Goal: Task Accomplishment & Management: Use online tool/utility

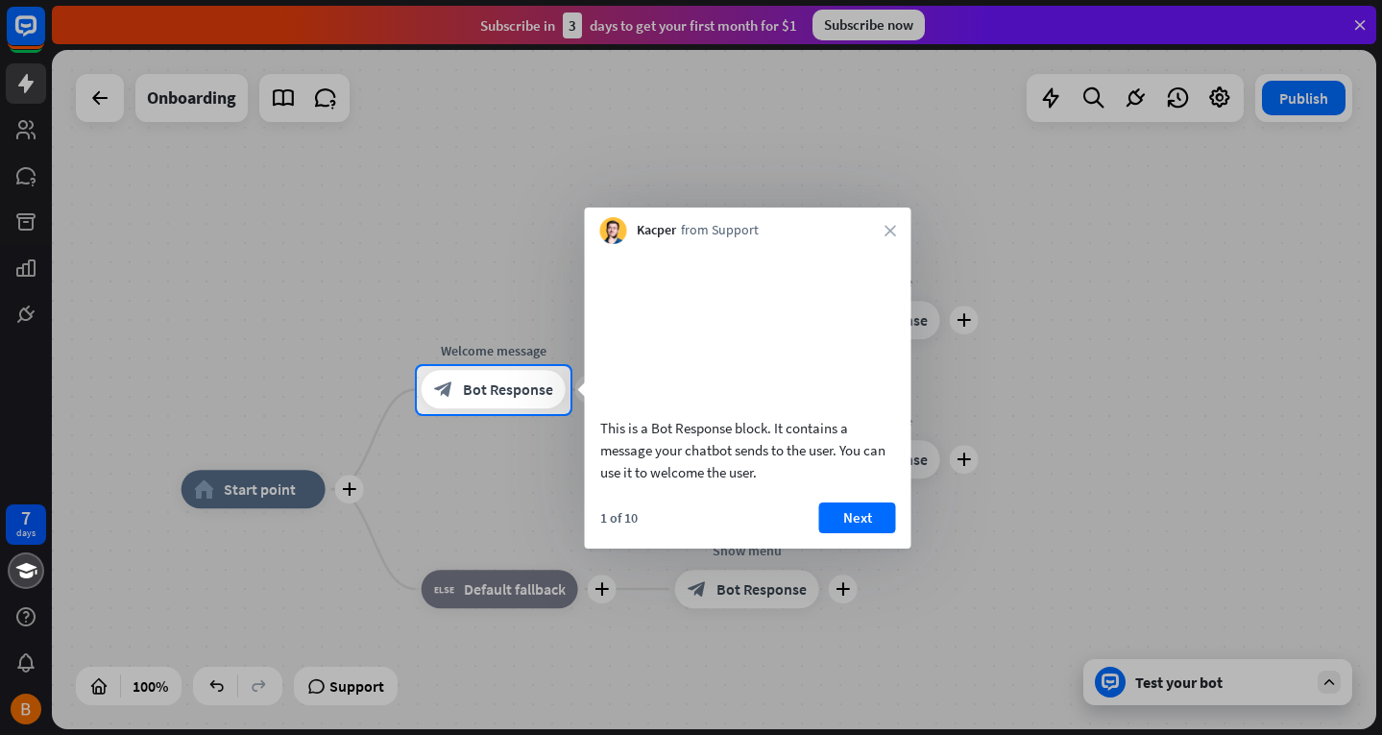
click at [499, 274] on div at bounding box center [691, 183] width 1382 height 366
click at [841, 533] on button "Next" at bounding box center [857, 517] width 77 height 31
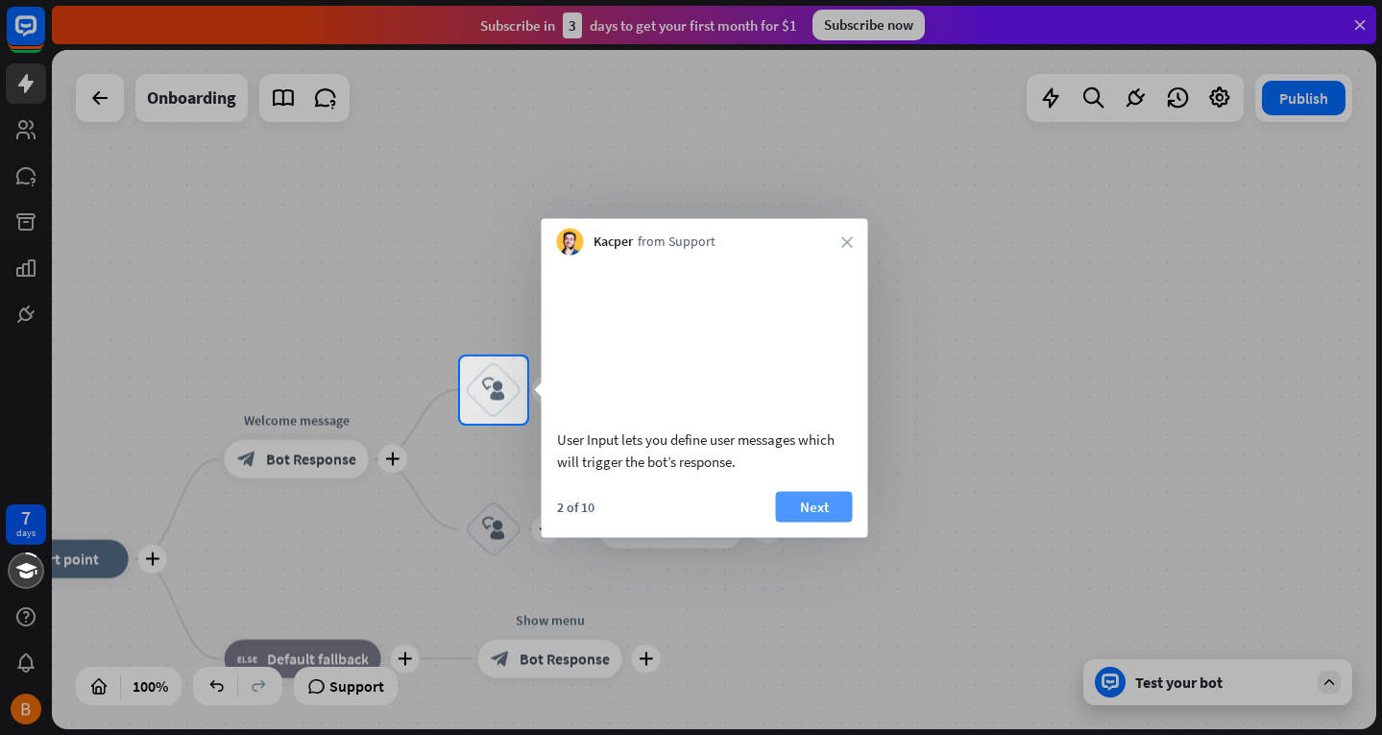
click at [834, 522] on button "Next" at bounding box center [814, 506] width 77 height 31
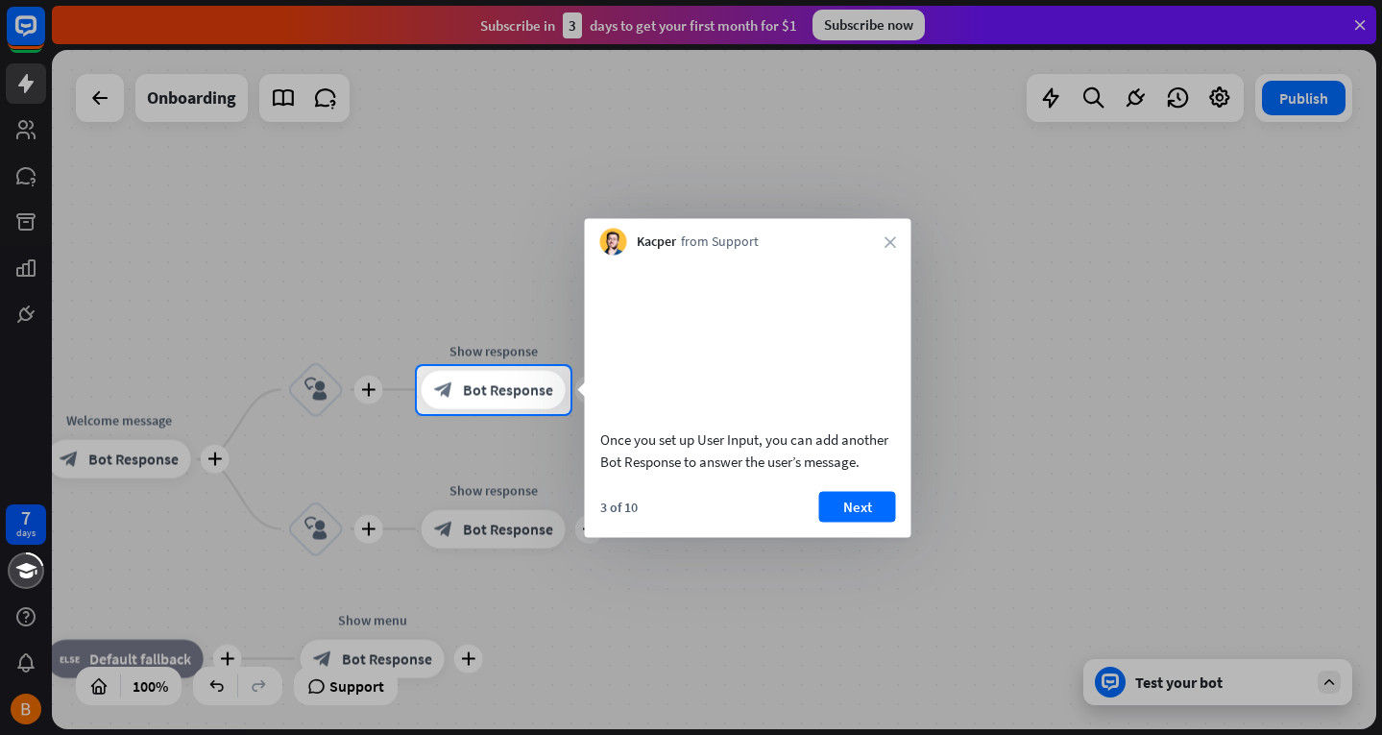
click at [834, 522] on button "Next" at bounding box center [857, 506] width 77 height 31
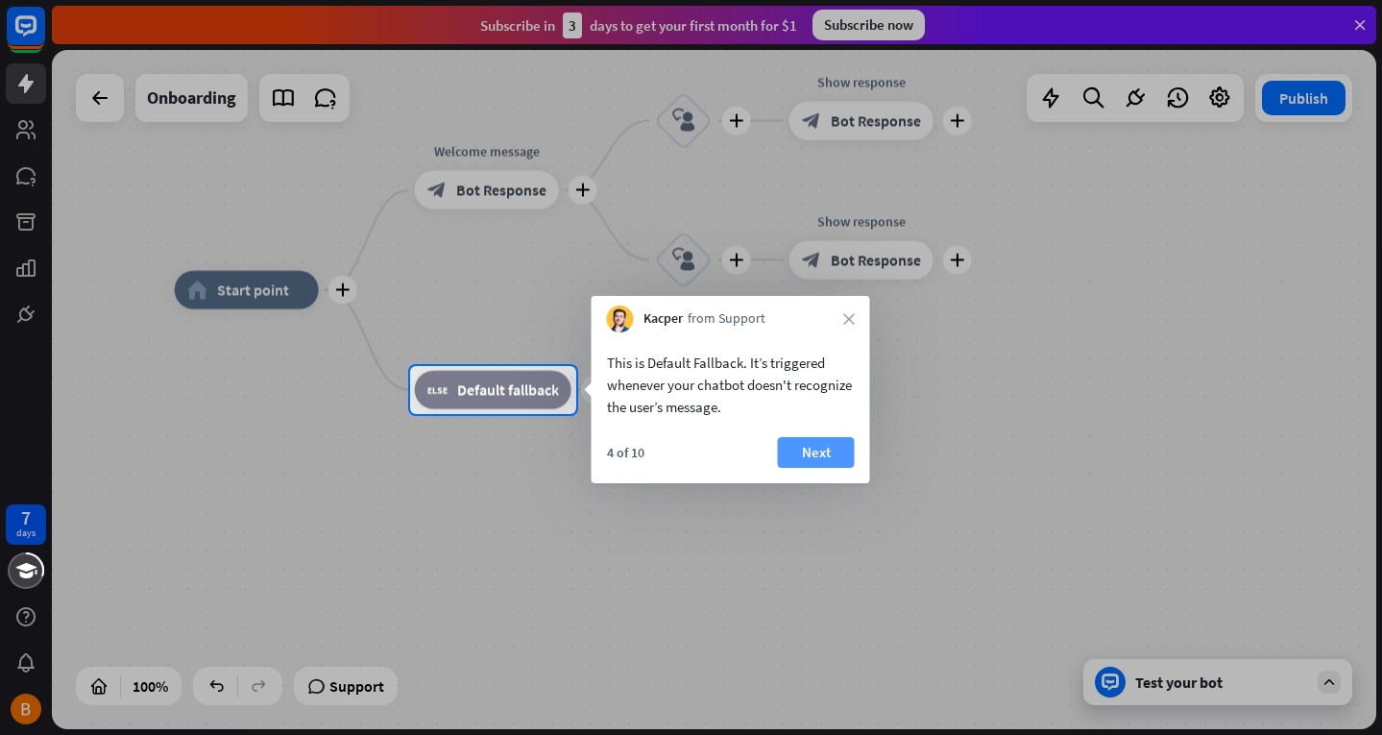
click at [824, 450] on button "Next" at bounding box center [816, 452] width 77 height 31
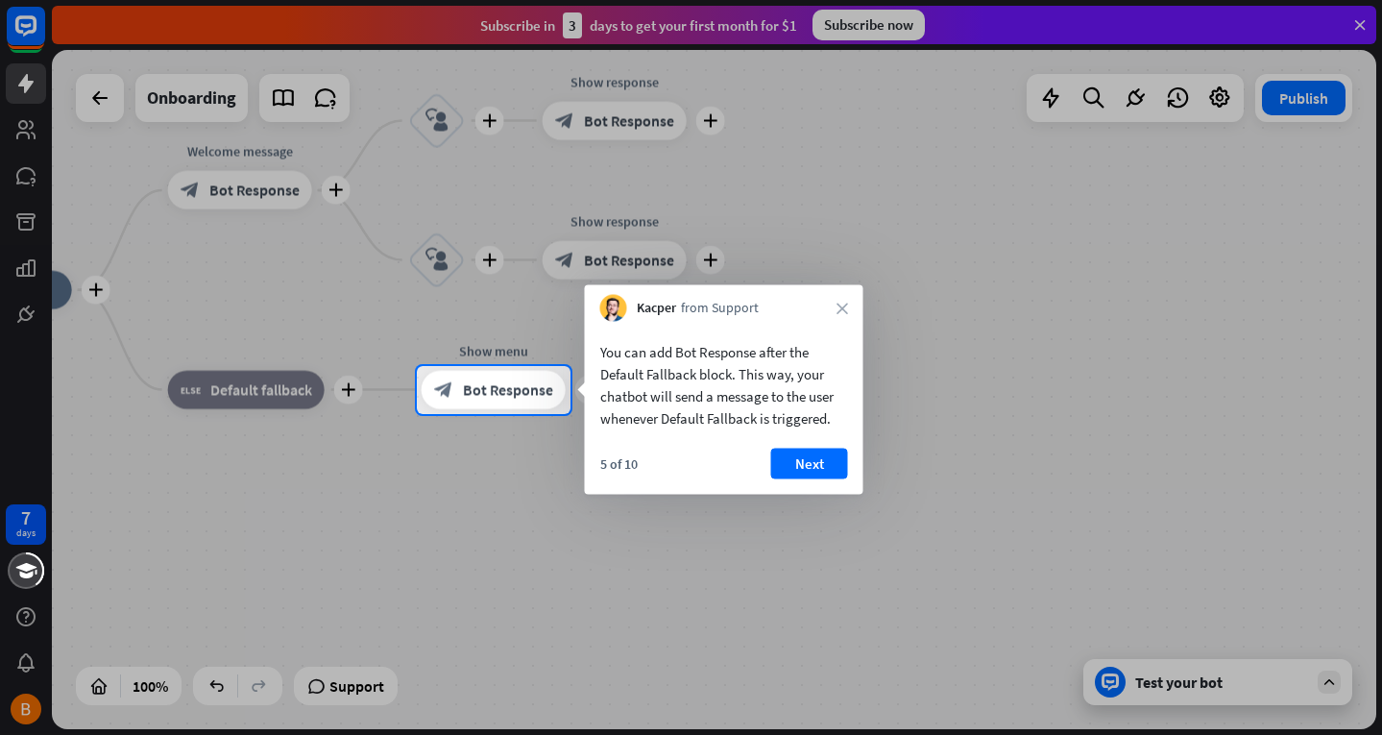
click at [849, 303] on div "Kacper from Support close" at bounding box center [724, 303] width 279 height 36
click at [838, 310] on icon "close" at bounding box center [843, 309] width 12 height 12
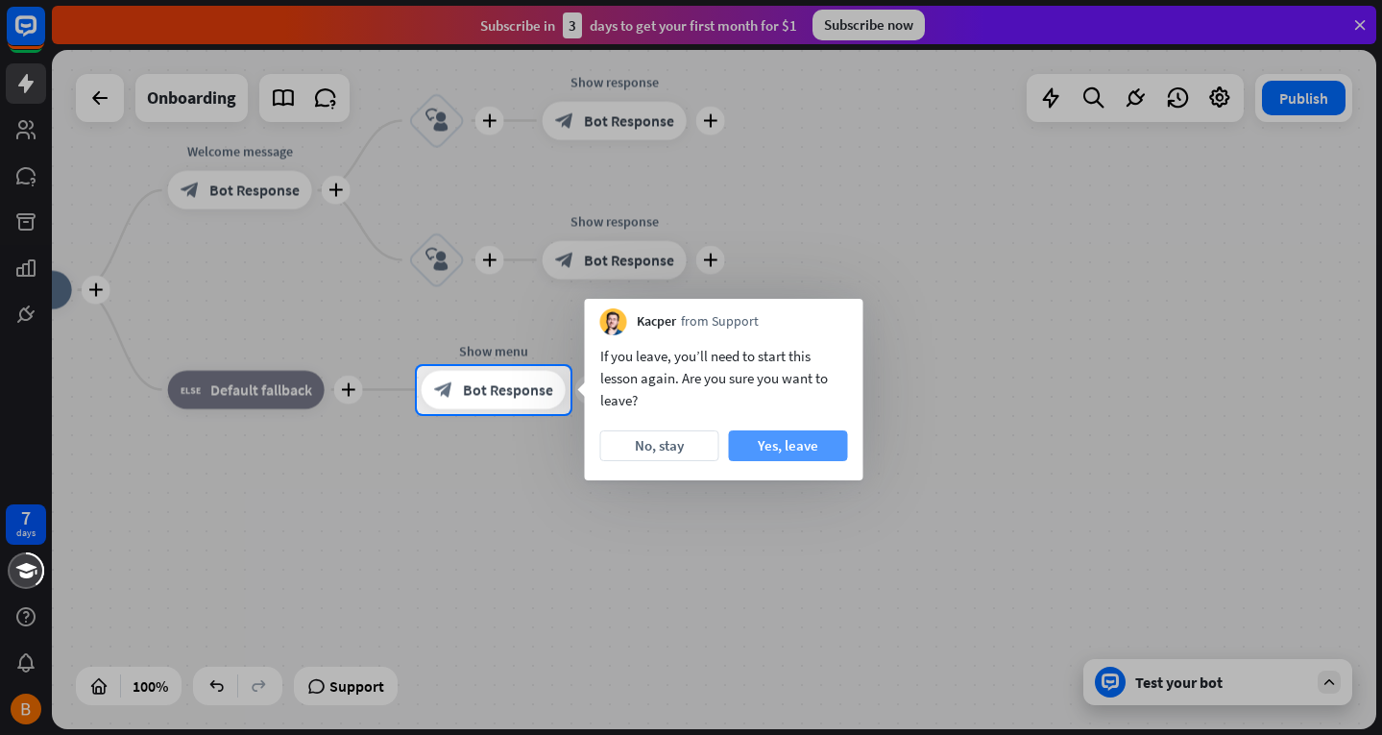
click at [799, 436] on button "Yes, leave" at bounding box center [788, 445] width 119 height 31
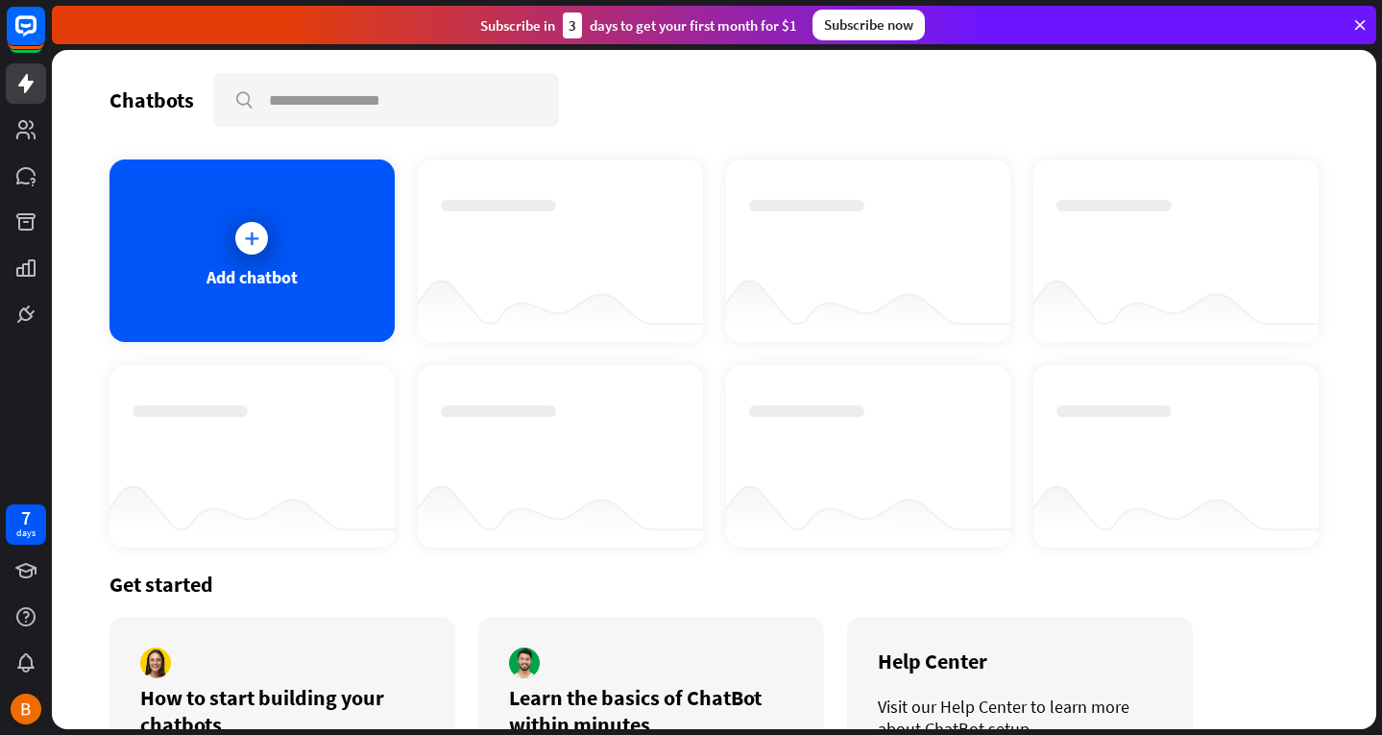
scroll to position [122, 0]
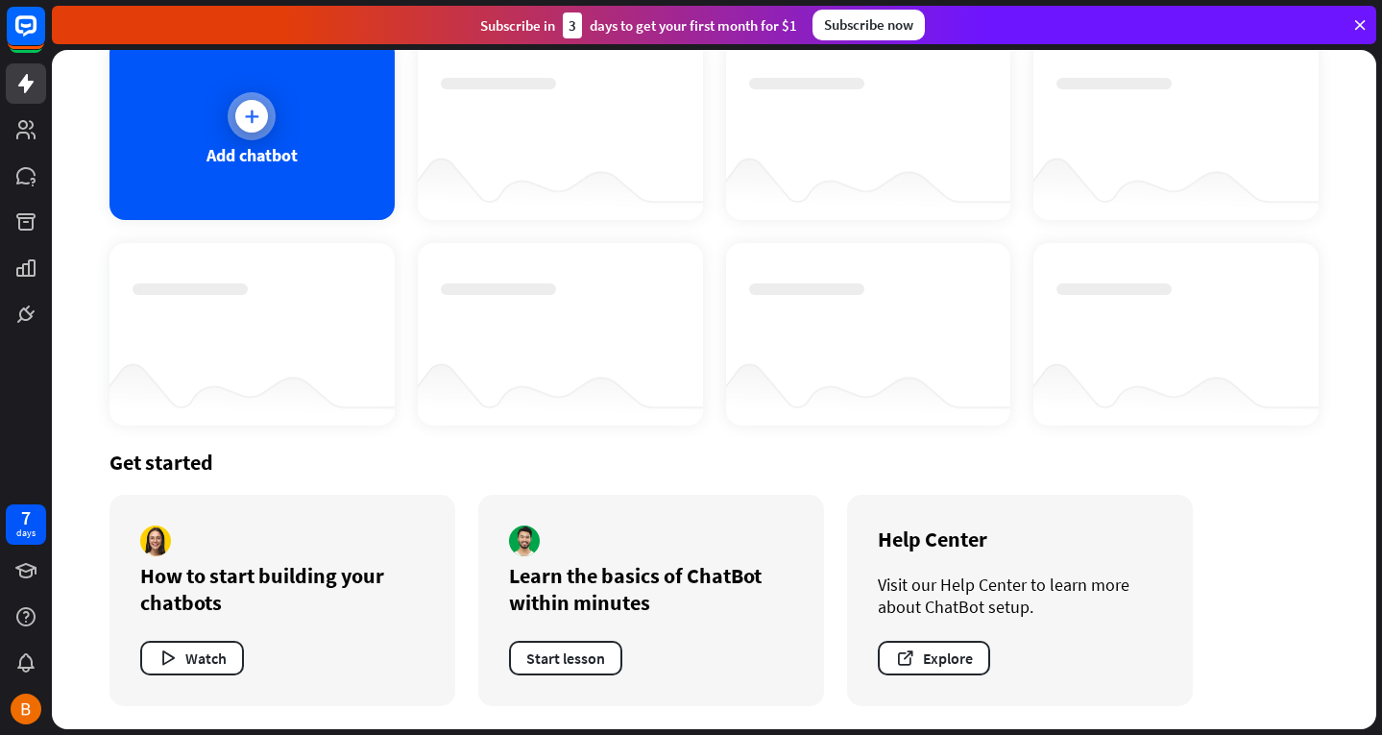
click at [289, 198] on div "Add chatbot" at bounding box center [251, 128] width 285 height 182
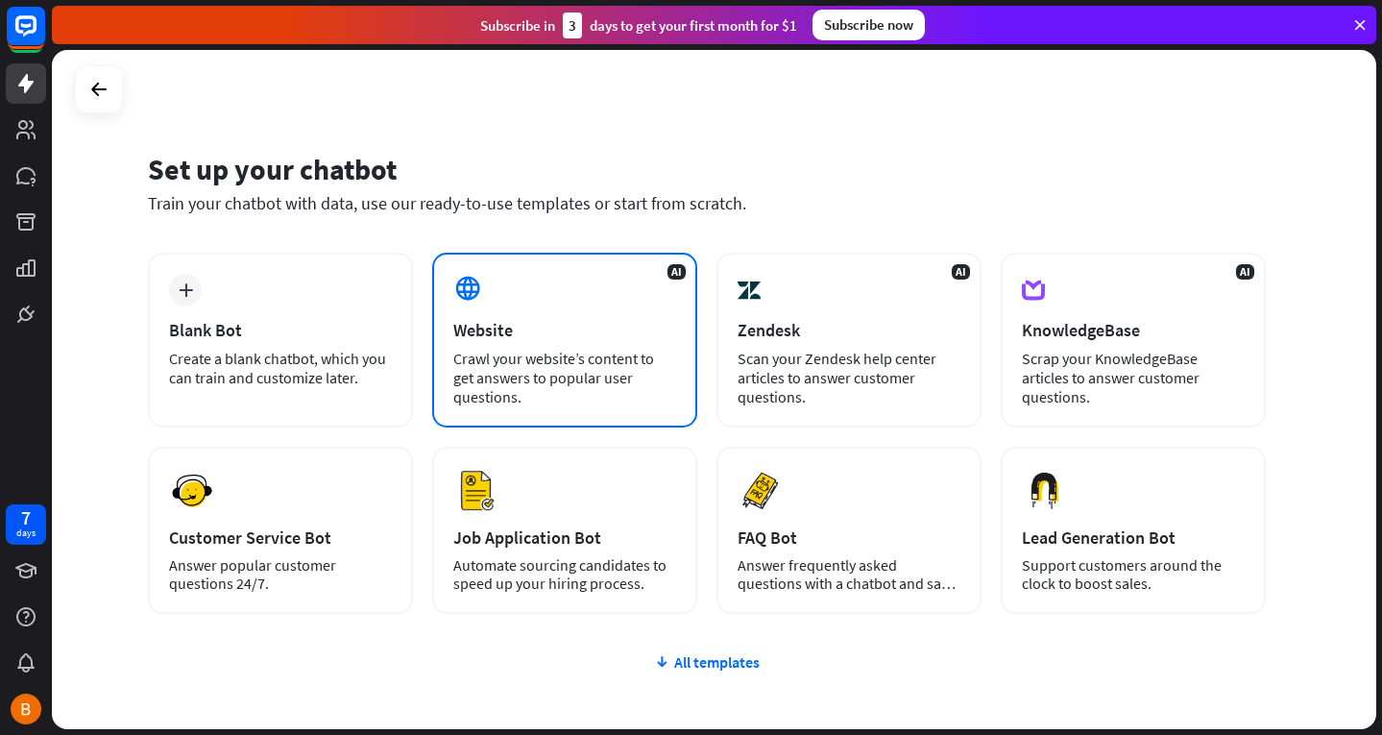
click at [496, 348] on div "AI Website Crawl your website’s content to get answers to popular user question…" at bounding box center [564, 340] width 265 height 175
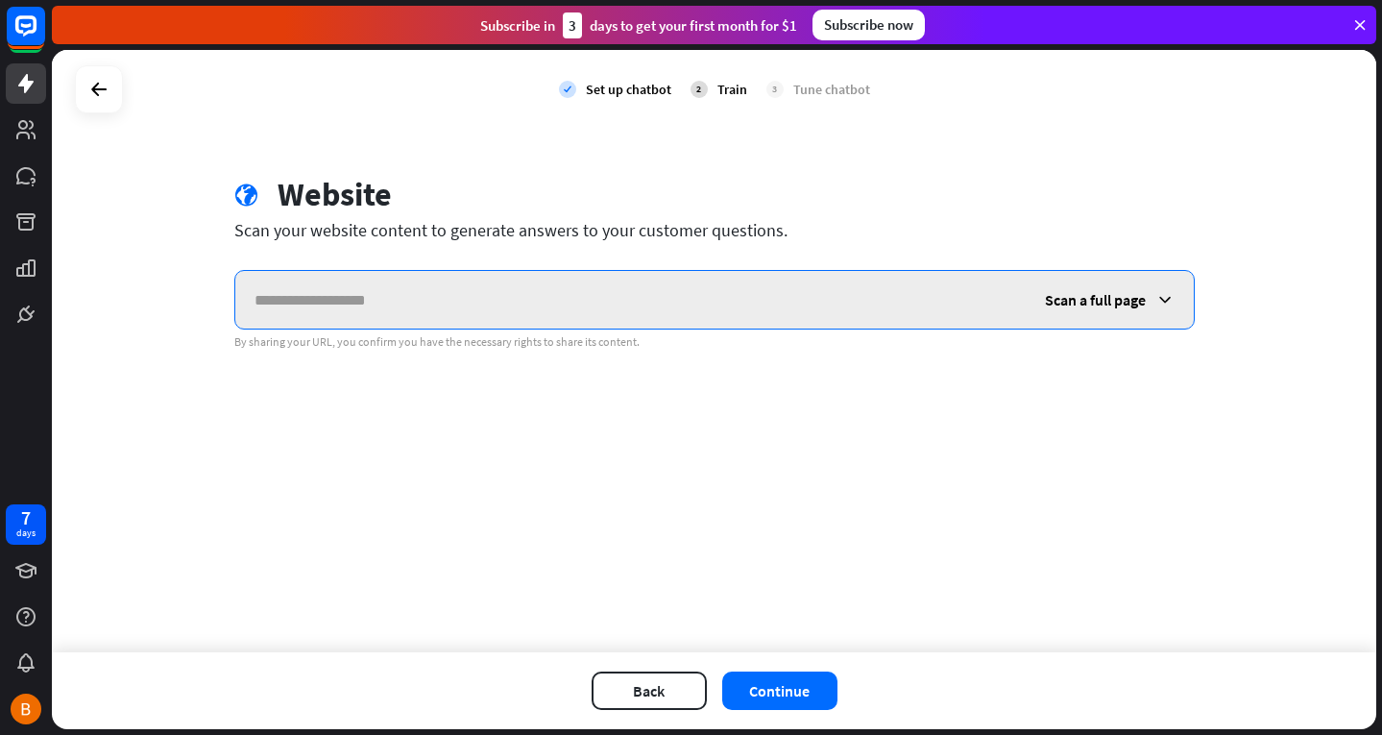
paste input "**********"
type input "**********"
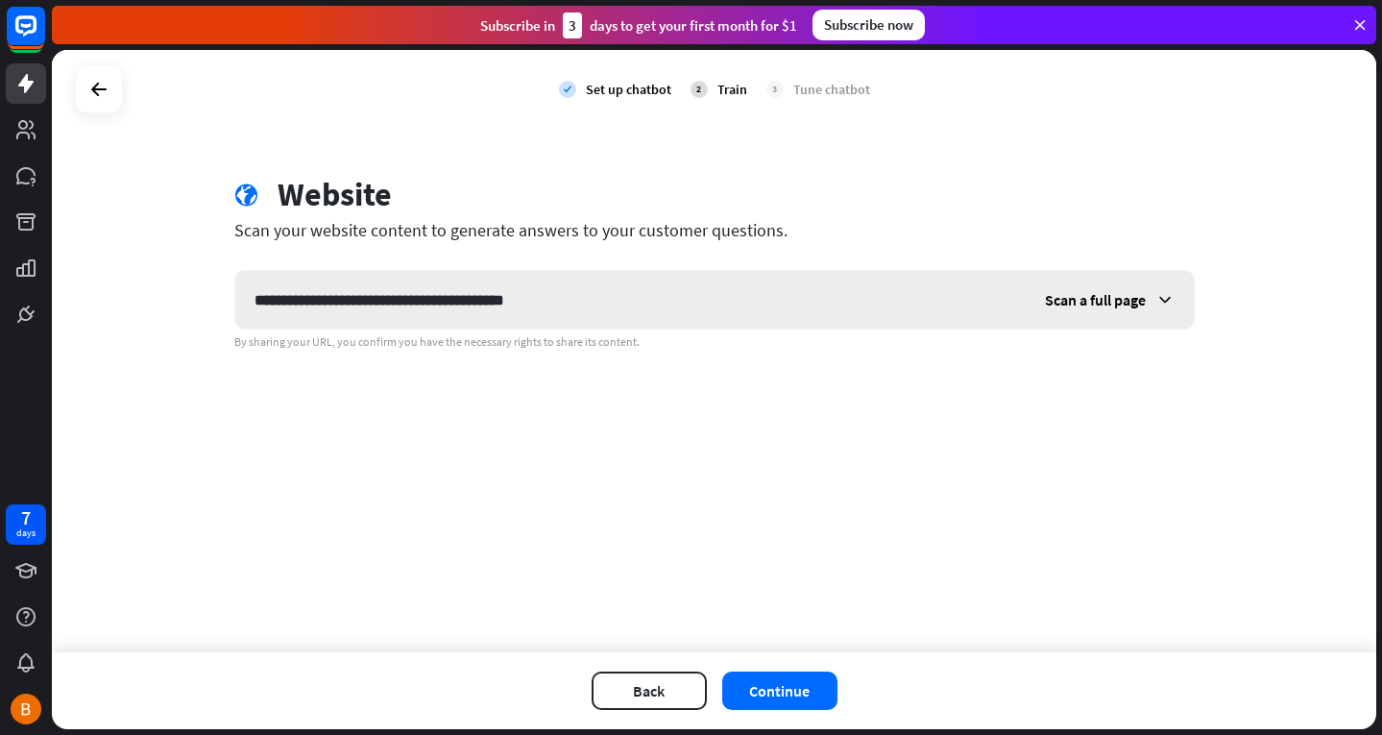
click at [1107, 309] on div "Scan a full page" at bounding box center [1110, 300] width 168 height 58
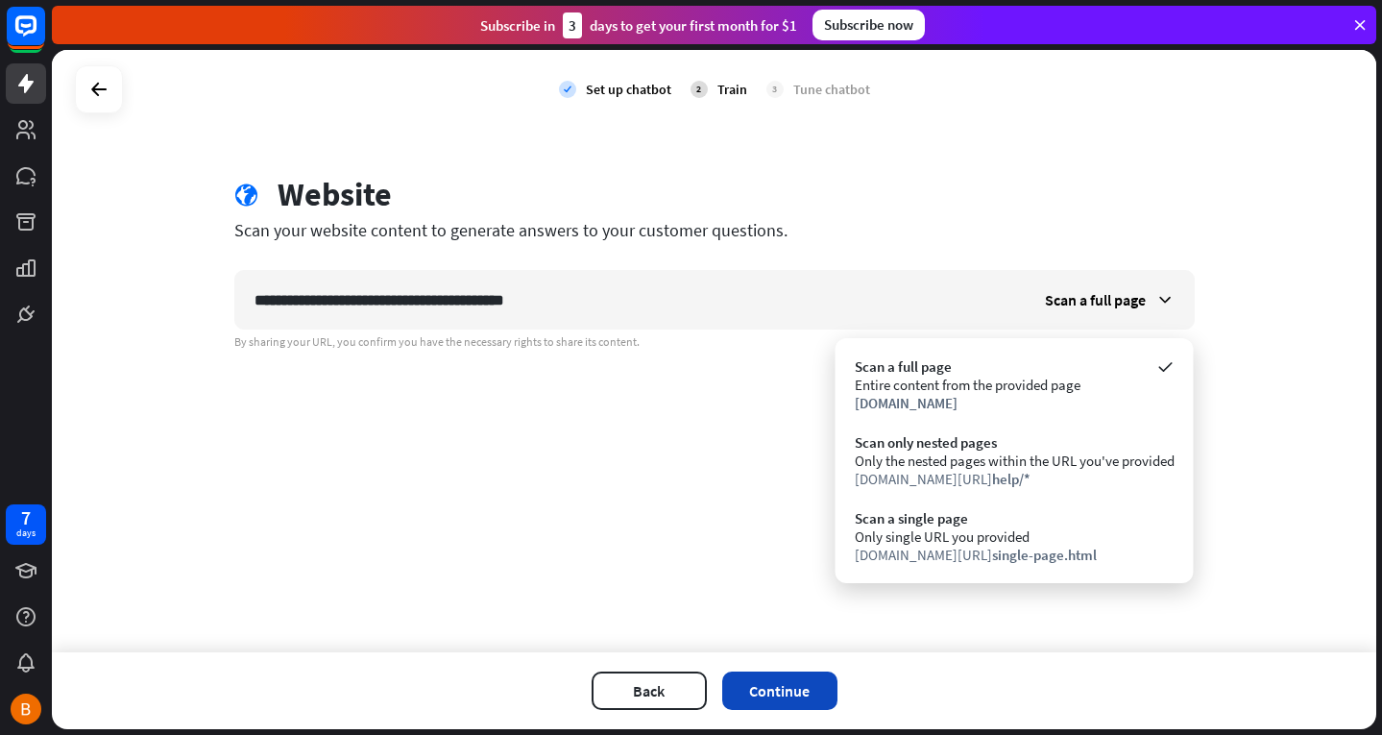
click at [812, 690] on button "Continue" at bounding box center [779, 690] width 115 height 38
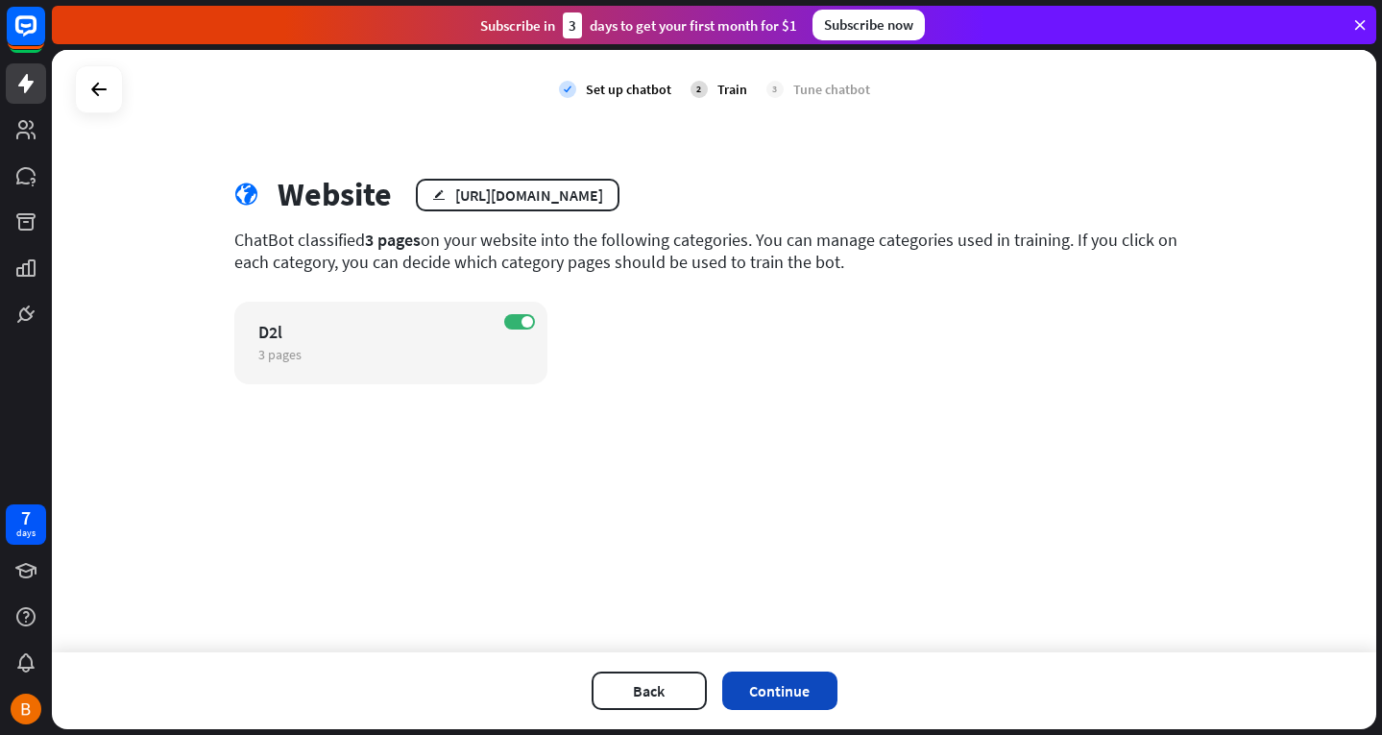
click at [800, 686] on button "Continue" at bounding box center [779, 690] width 115 height 38
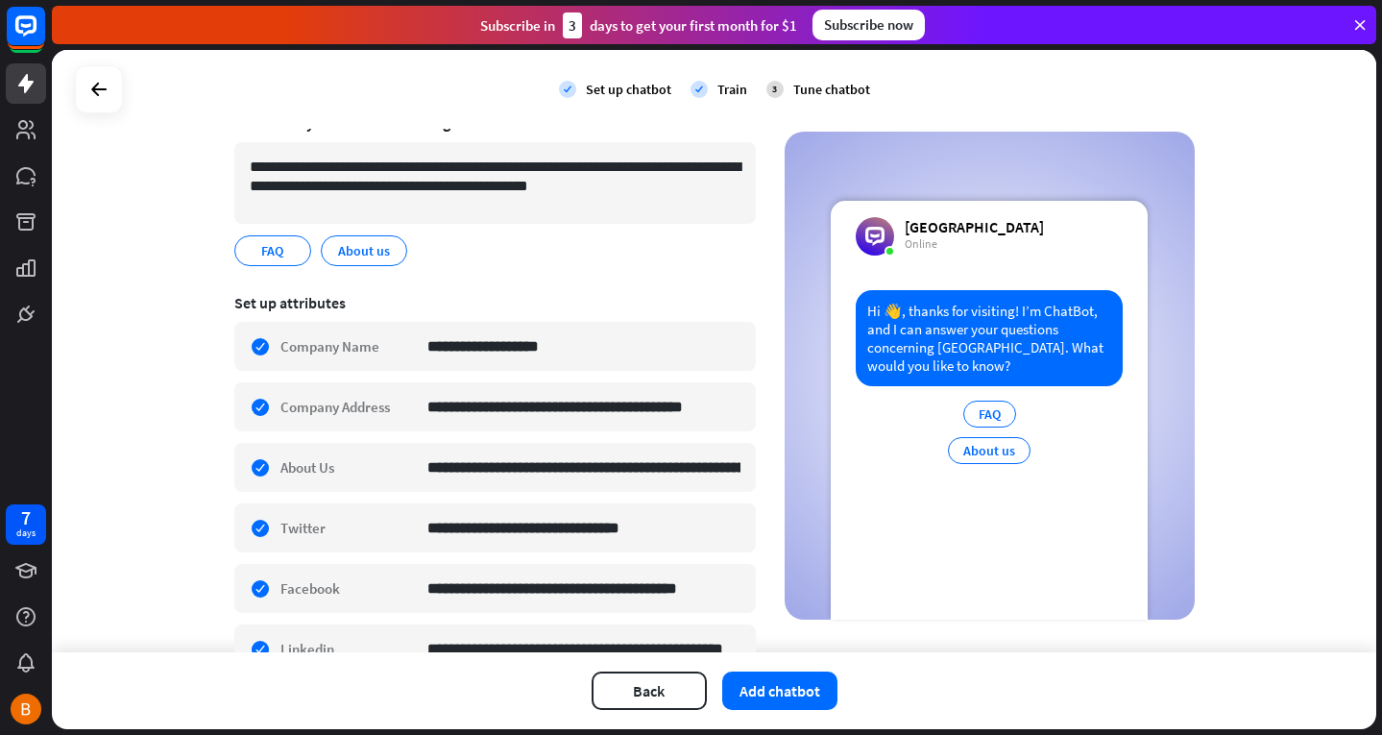
scroll to position [264, 0]
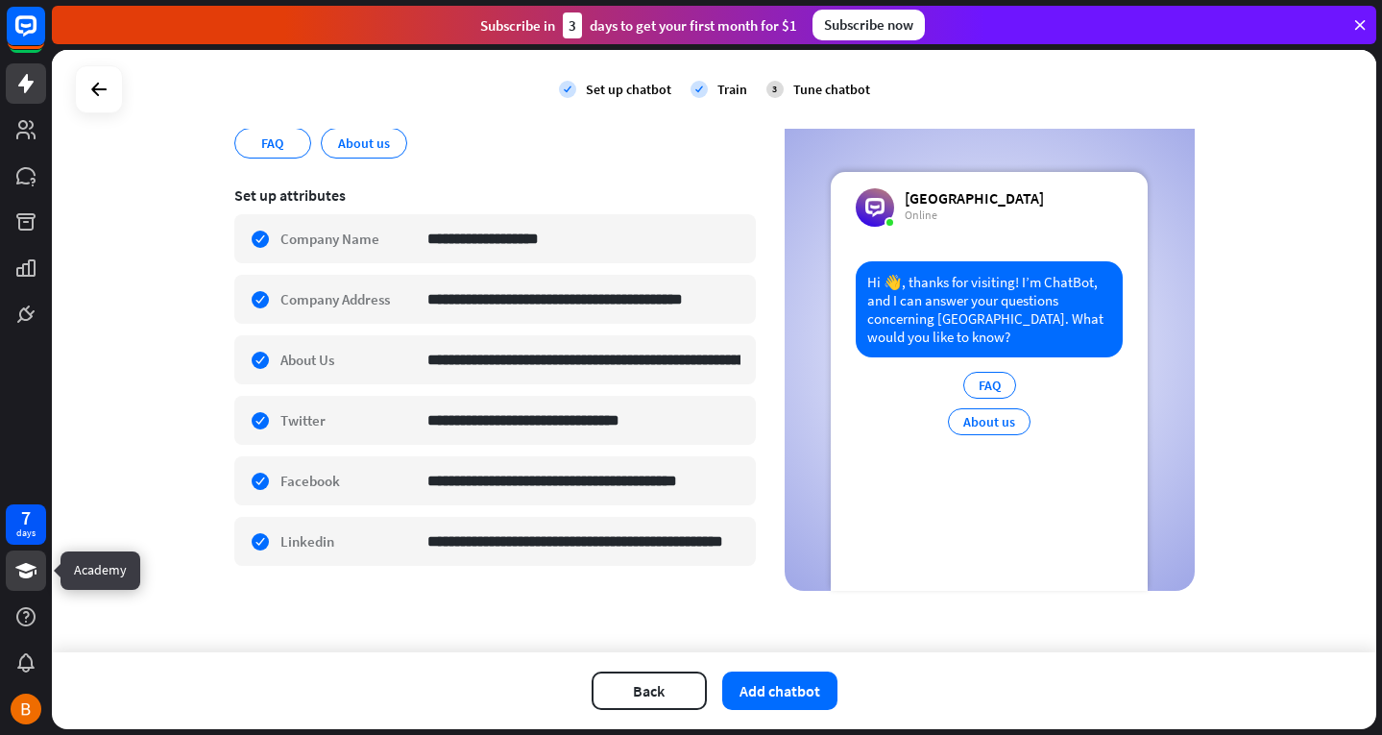
click at [35, 570] on icon at bounding box center [25, 570] width 23 height 23
